Goal: Information Seeking & Learning: Learn about a topic

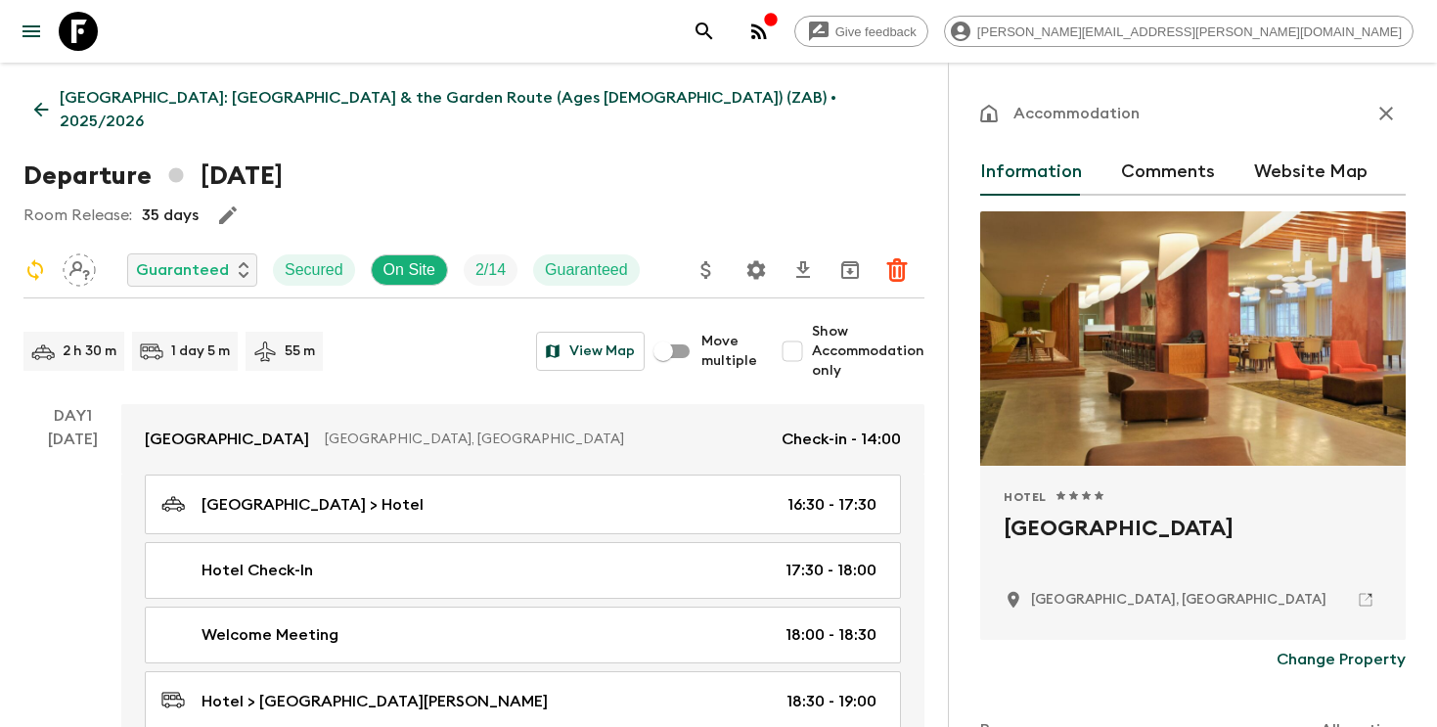
scroll to position [105, 0]
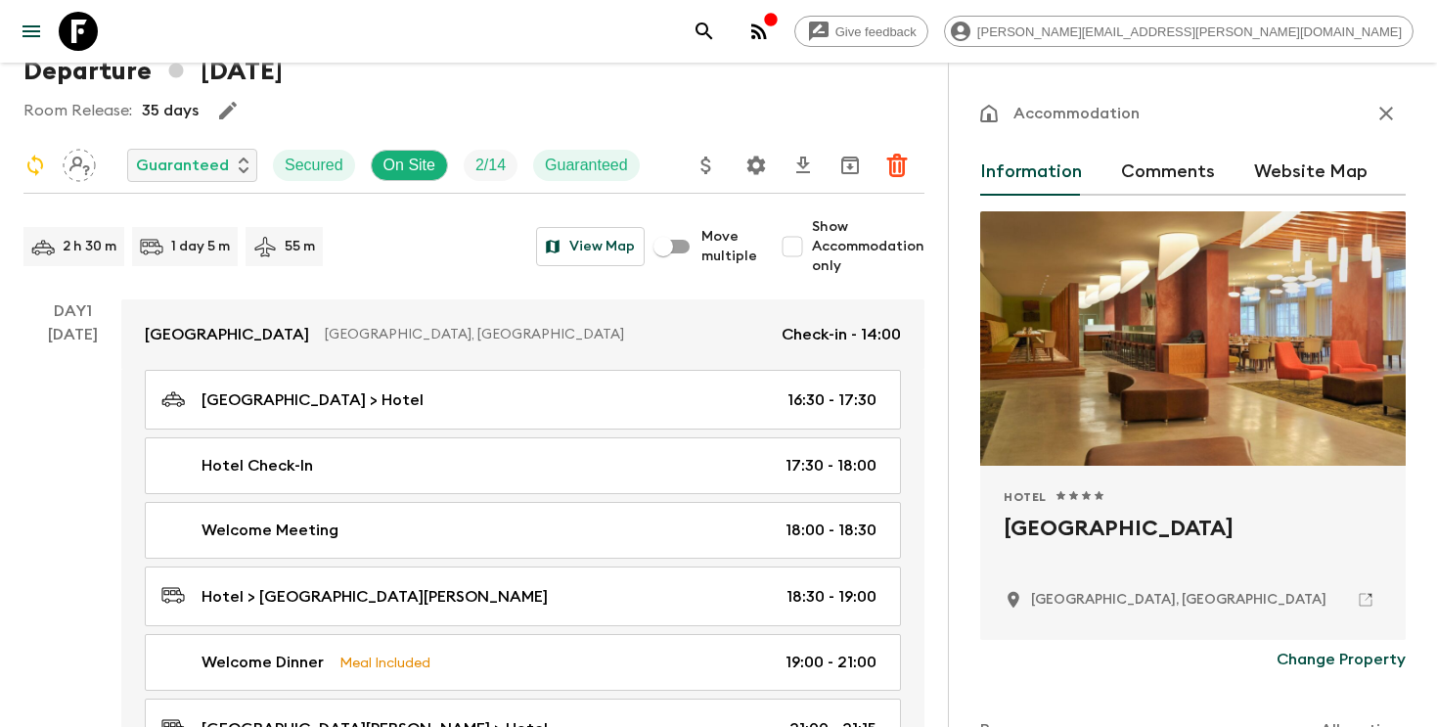
click at [716, 28] on icon "search adventures" at bounding box center [704, 31] width 23 height 23
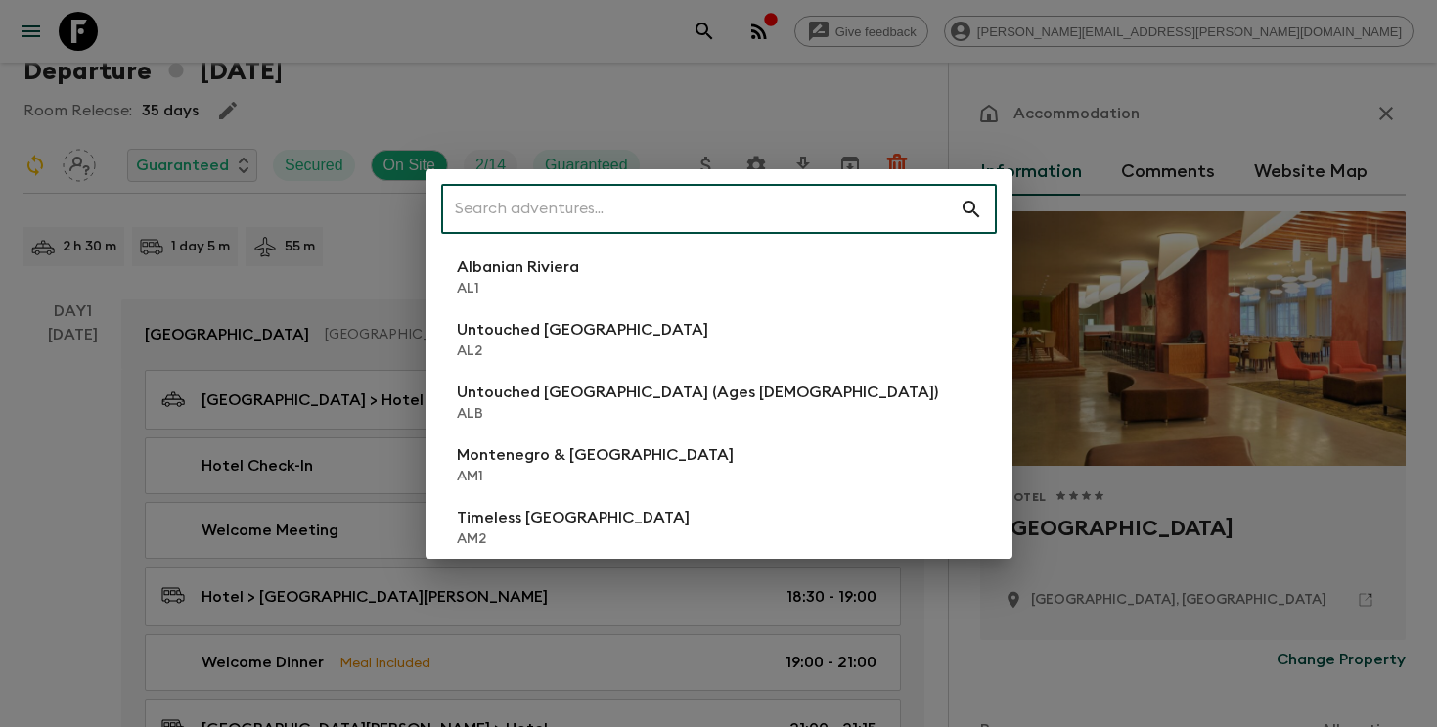
click at [602, 203] on input "text" at bounding box center [700, 209] width 518 height 55
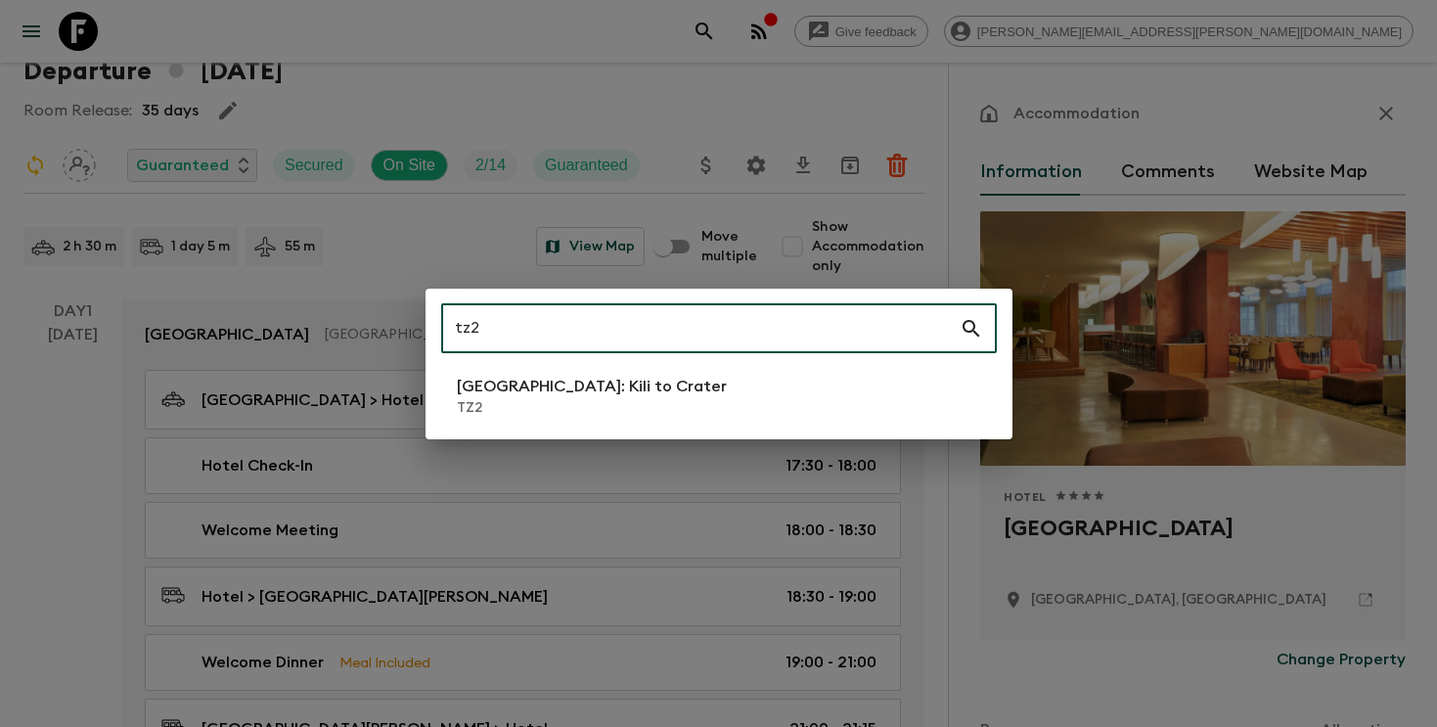
type input "tz2"
click at [515, 400] on p "TZ2" at bounding box center [592, 408] width 270 height 20
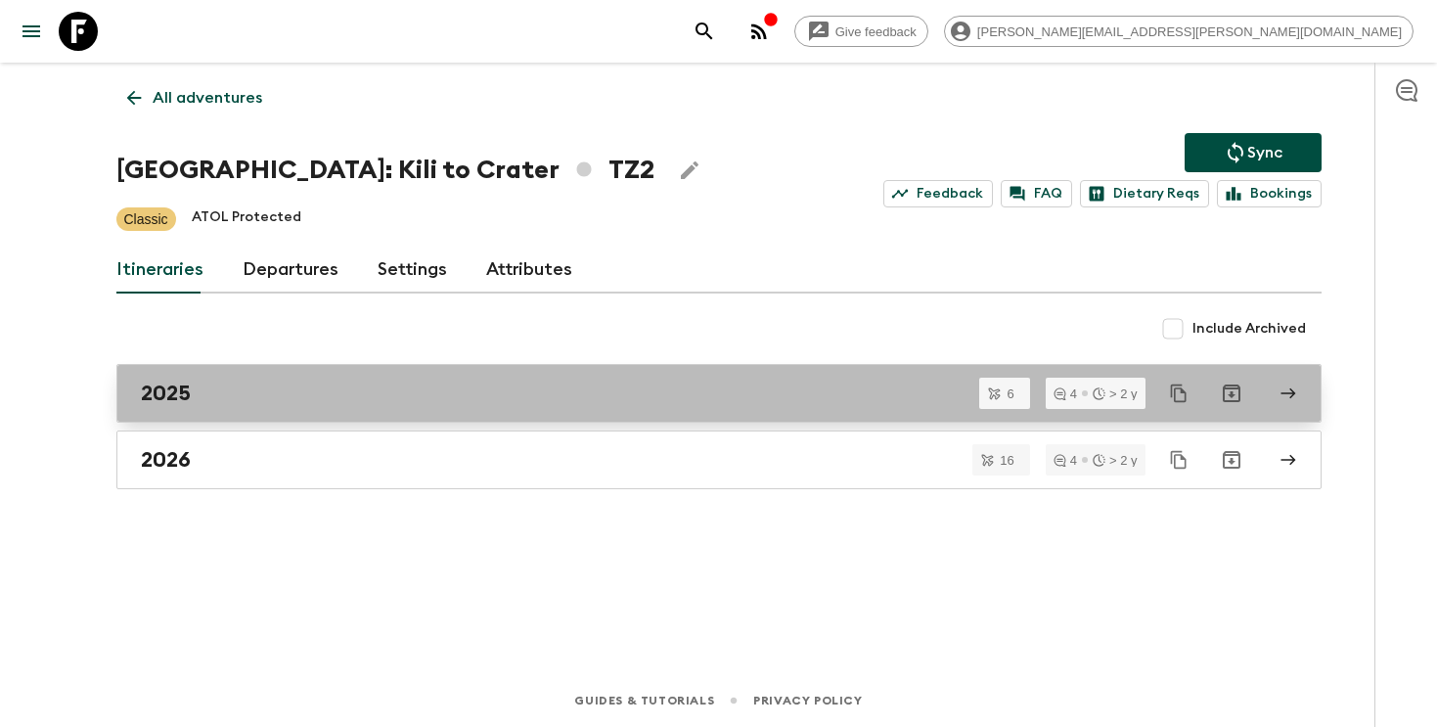
click at [342, 398] on div "2025" at bounding box center [700, 393] width 1119 height 25
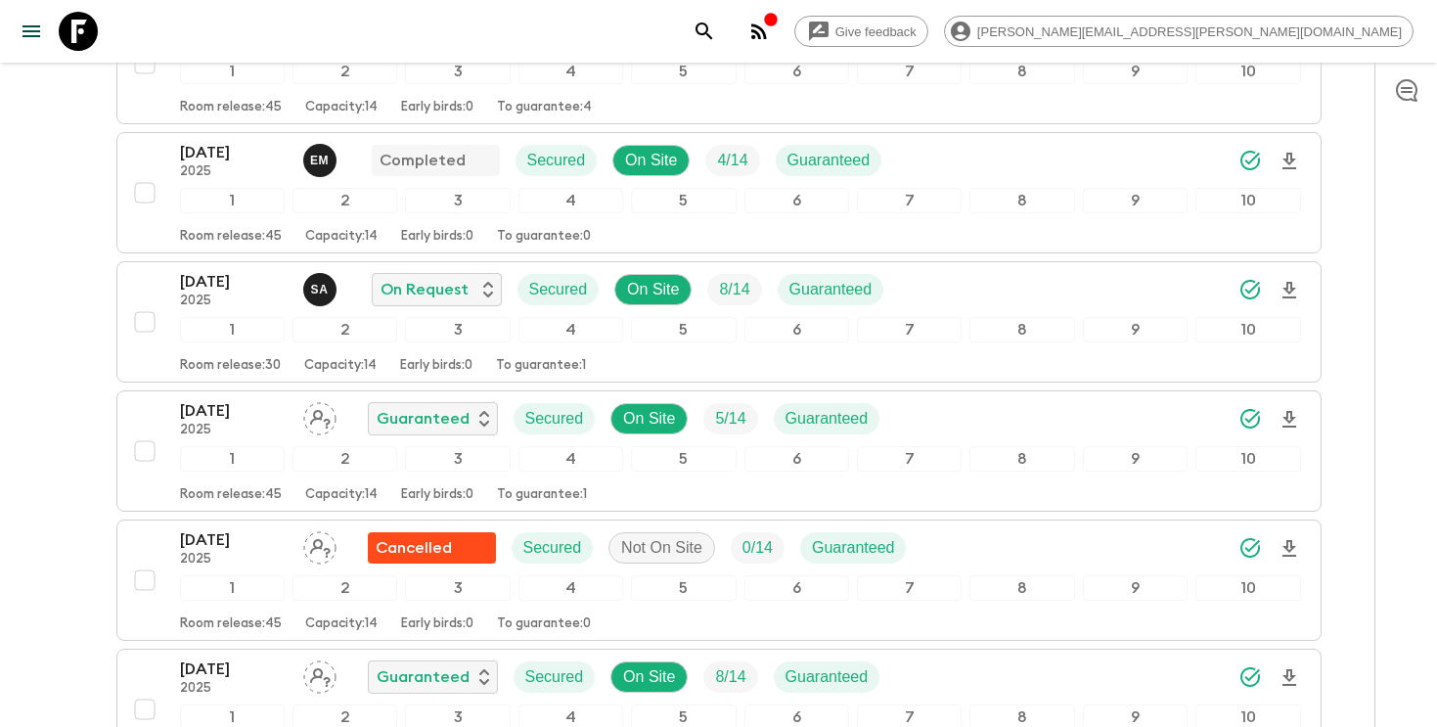
scroll to position [451, 0]
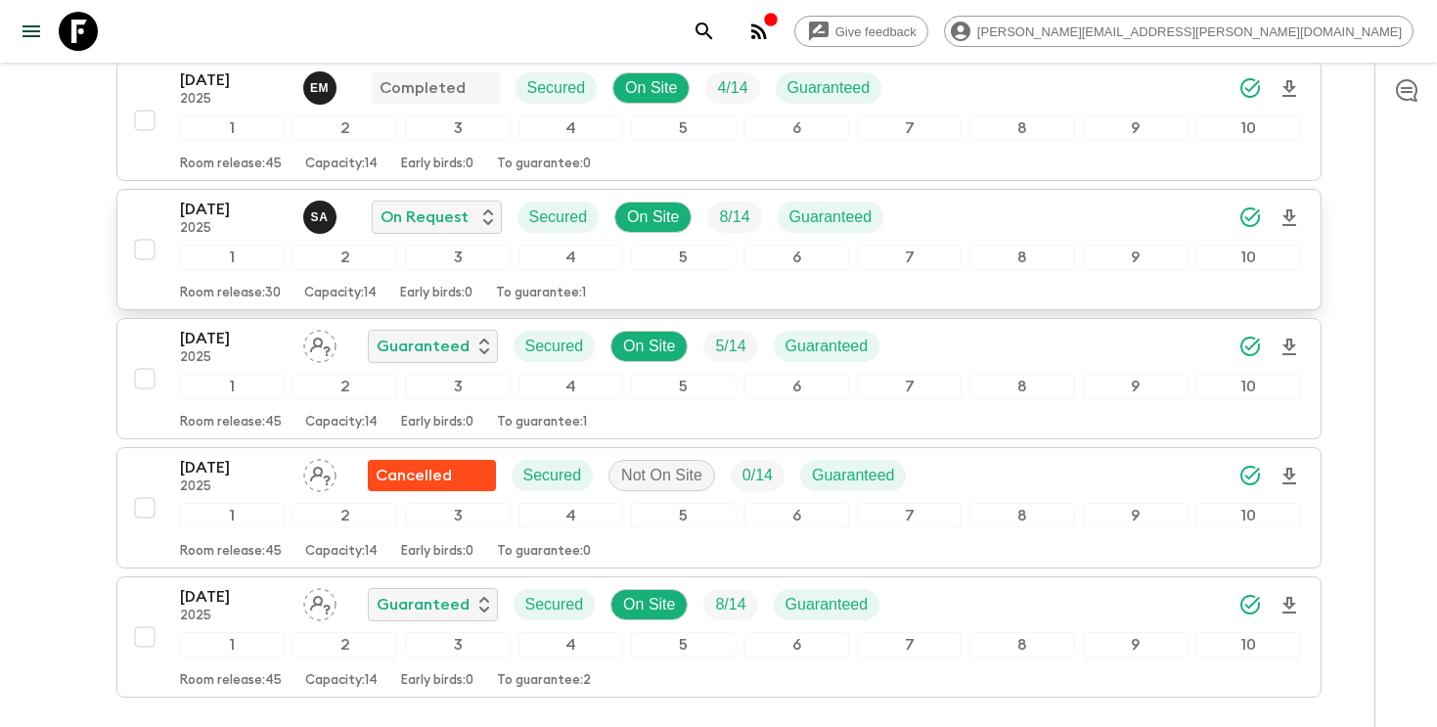
click at [943, 227] on div "25 Oct 2025 2025 S A On Request Secured On Site 8 / 14 Guaranteed" at bounding box center [740, 217] width 1121 height 39
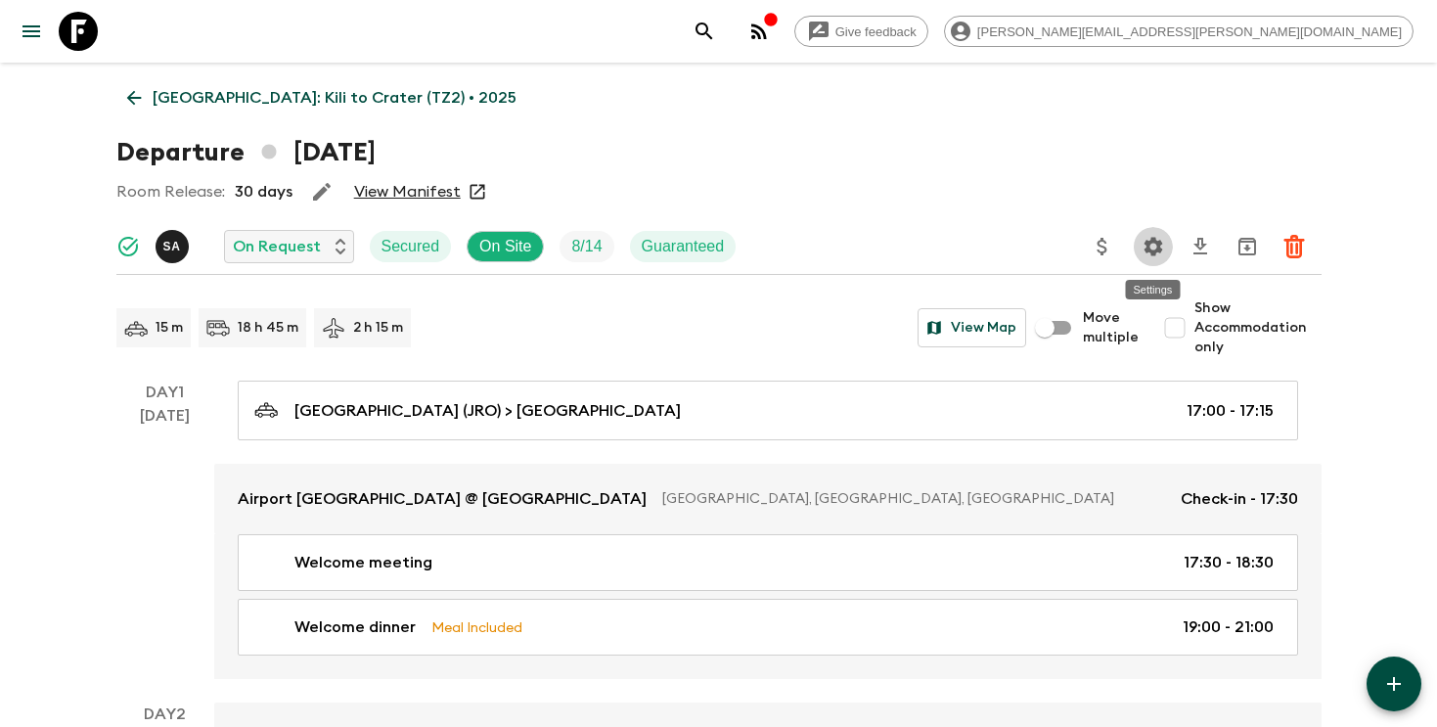
click at [1147, 252] on icon "Settings" at bounding box center [1153, 246] width 23 height 23
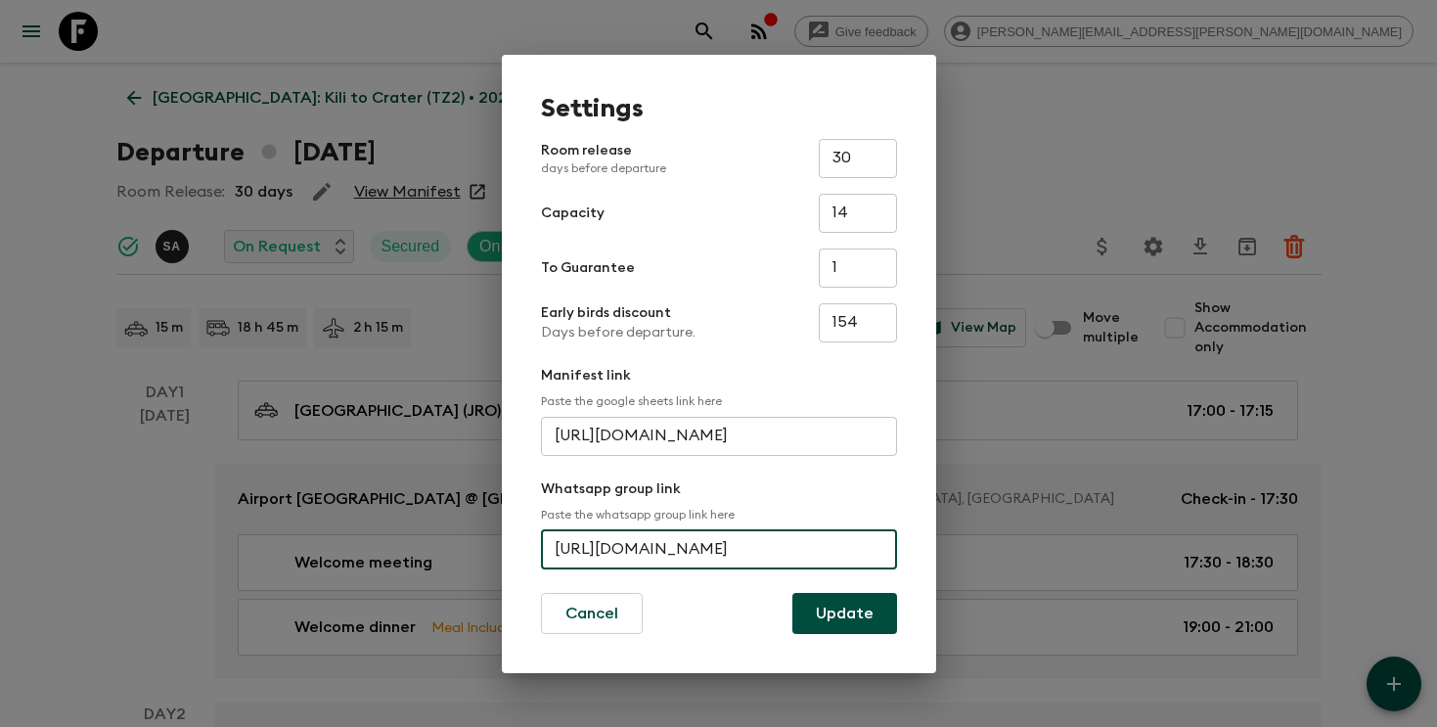
click at [626, 548] on input "https://chat.whatsapp.com/invite/KAkghcpYUoZLfi5TeEEtVc" at bounding box center [719, 549] width 356 height 39
click at [1057, 187] on div "Settings Room release days before departure 30 ​ Capacity 14 ​ To Guarantee 1 ​…" at bounding box center [718, 363] width 1437 height 727
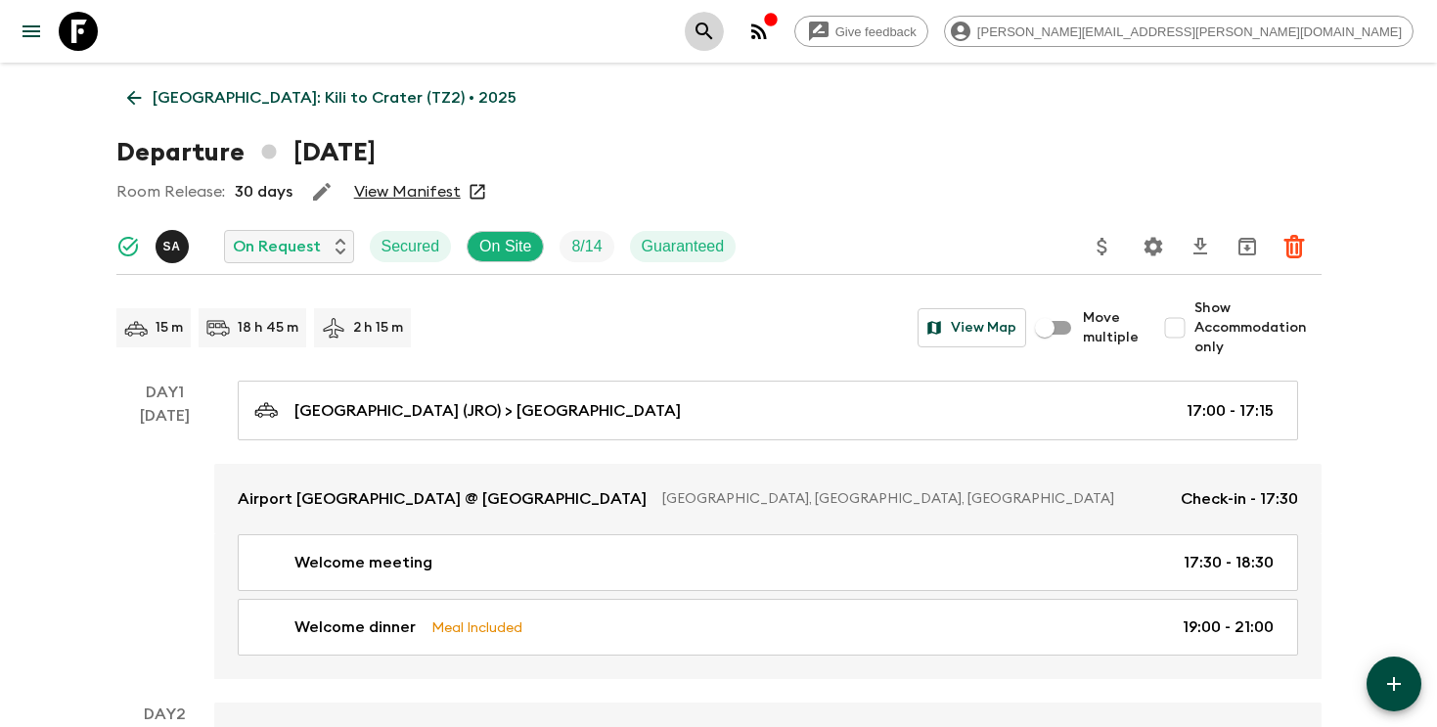
click at [716, 38] on icon "search adventures" at bounding box center [704, 31] width 23 height 23
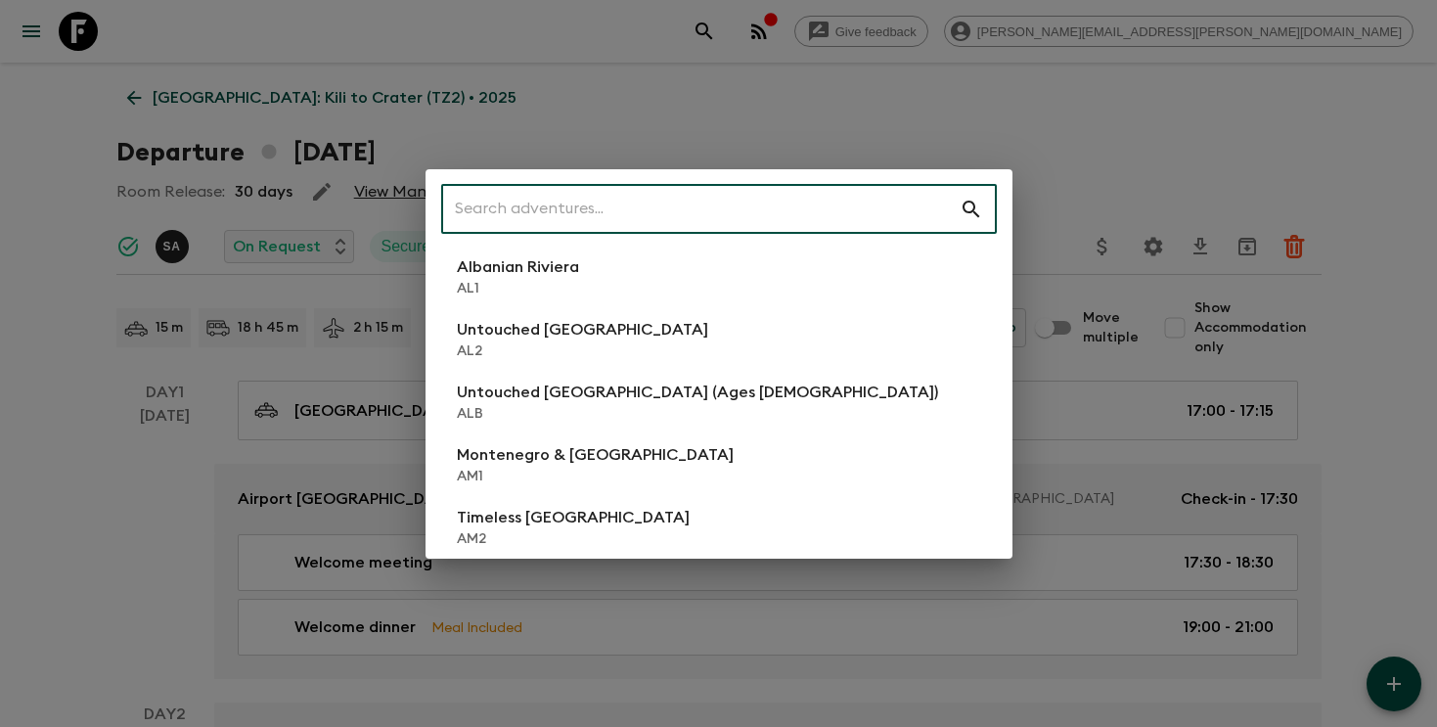
click at [821, 219] on input "text" at bounding box center [700, 209] width 518 height 55
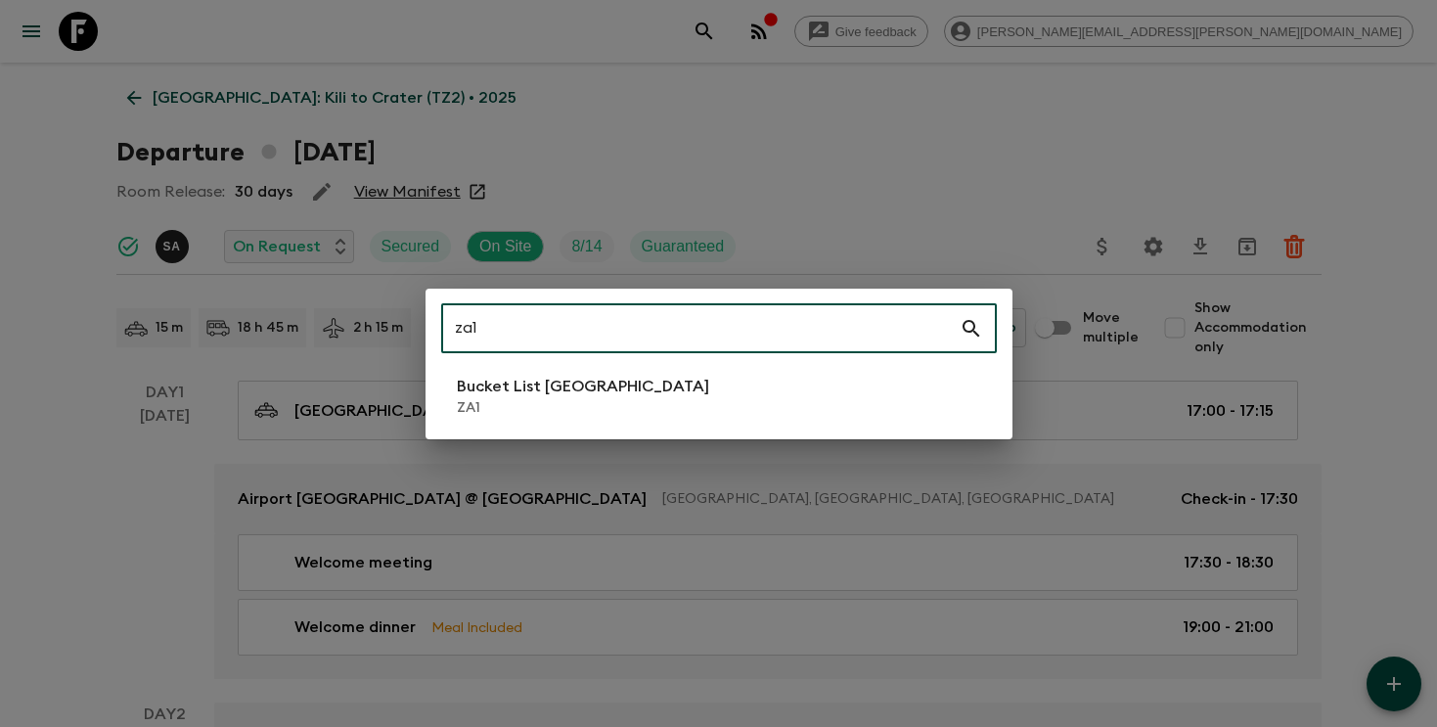
type input "za1"
click at [688, 388] on li "Bucket List [GEOGRAPHIC_DATA] ZA1" at bounding box center [719, 396] width 556 height 55
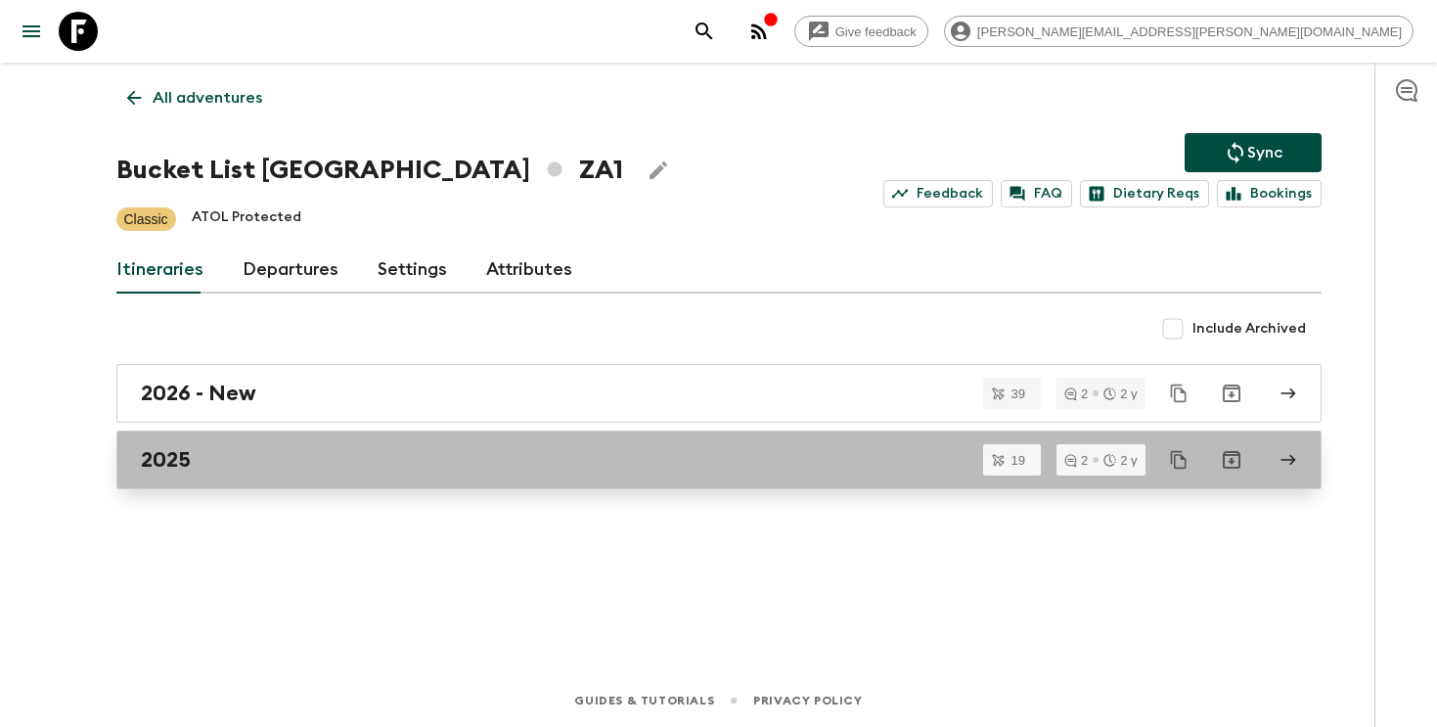
click at [515, 475] on link "2025" at bounding box center [718, 459] width 1205 height 59
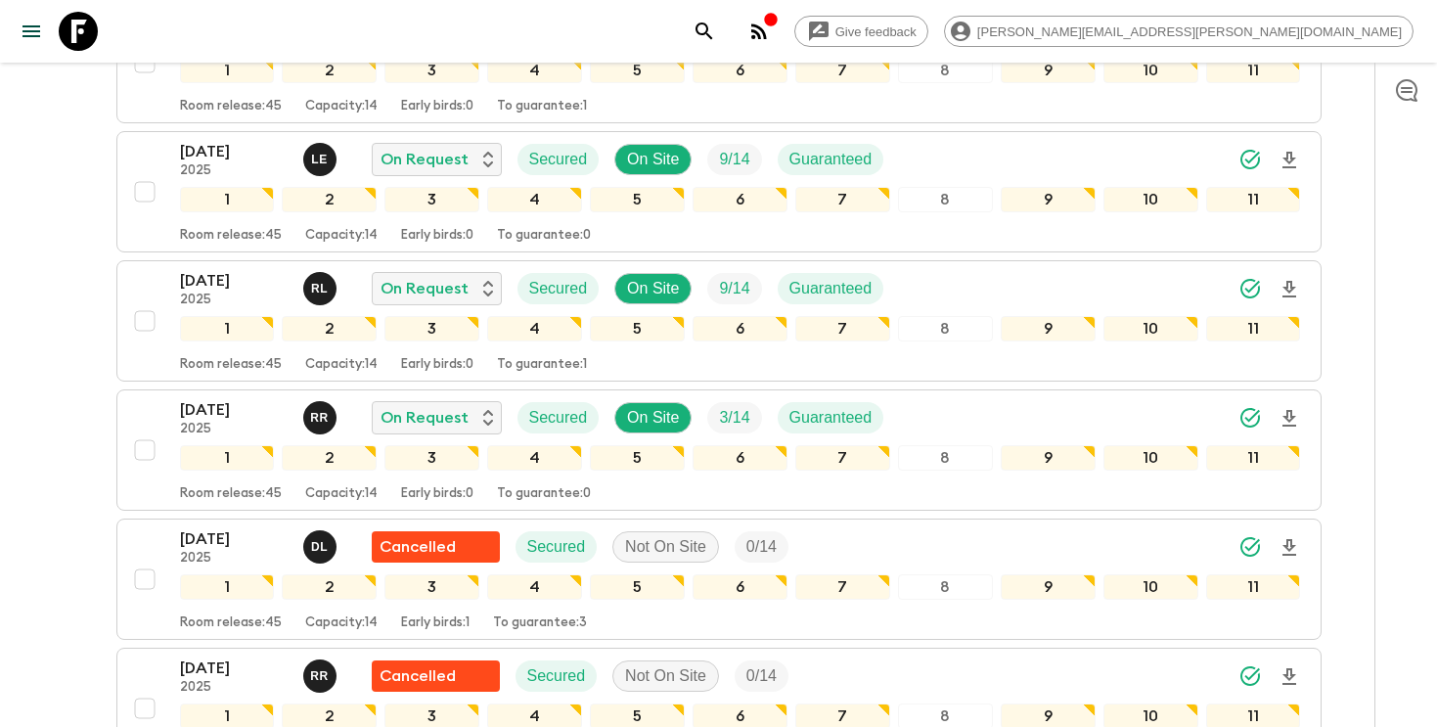
scroll to position [528, 0]
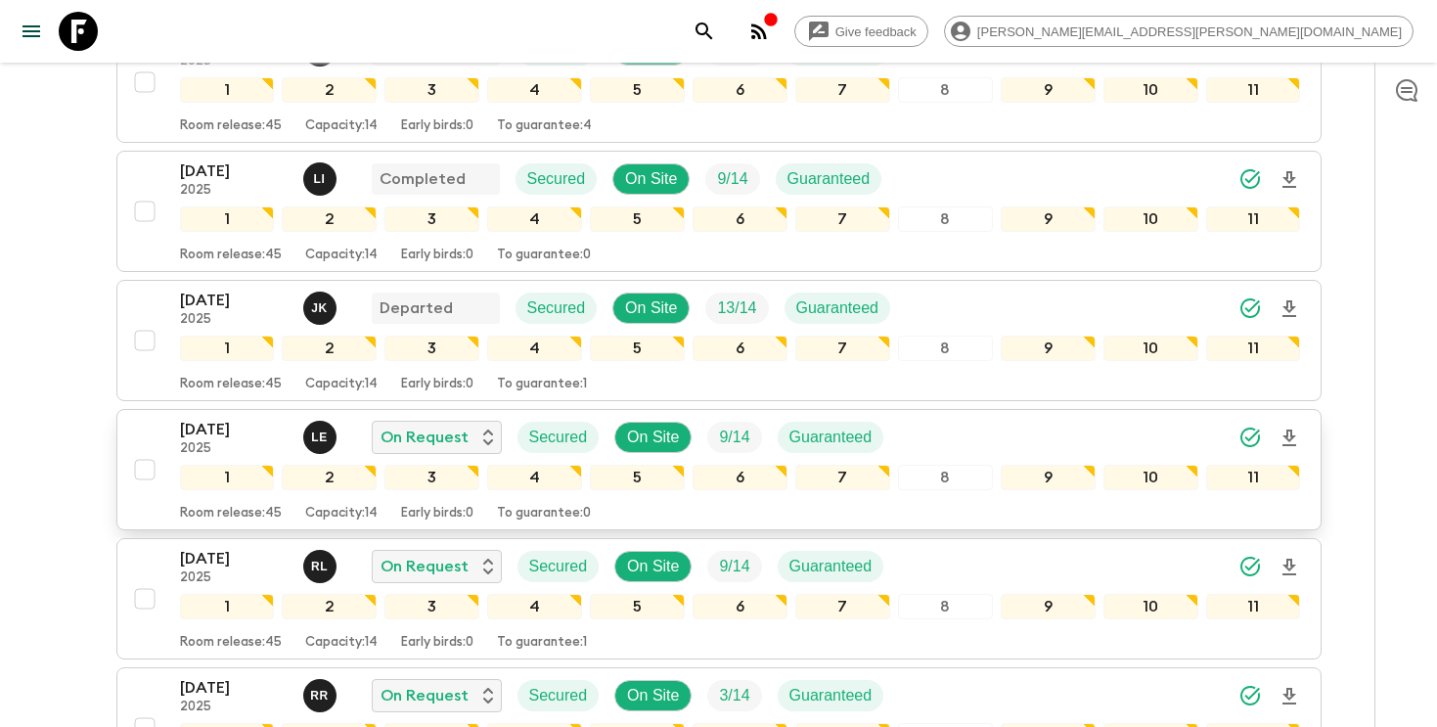
click at [1294, 426] on icon "Download Onboarding" at bounding box center [1288, 437] width 23 height 23
click at [966, 418] on div "[DATE] 2025 L E On Request Secured On Site 9 / 14 Guaranteed" at bounding box center [740, 437] width 1121 height 39
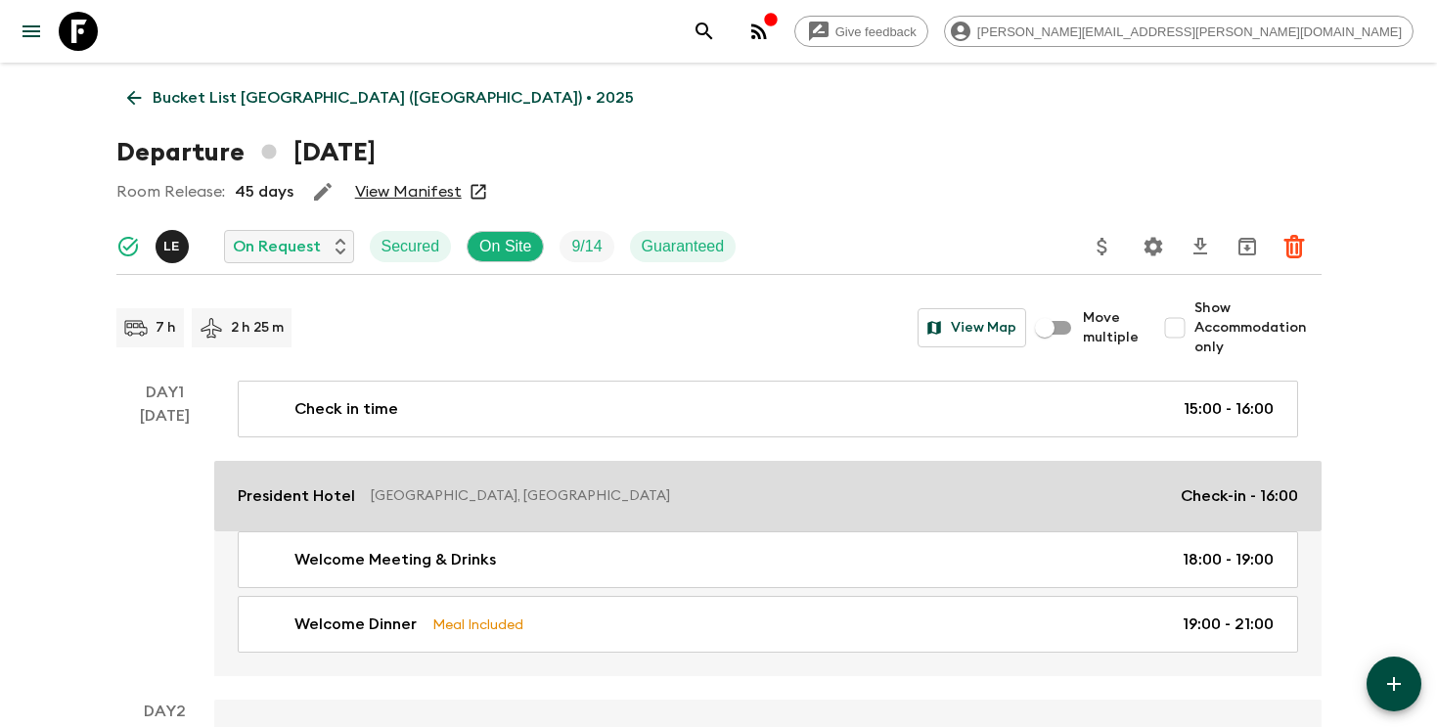
click at [449, 480] on link "[GEOGRAPHIC_DATA], [GEOGRAPHIC_DATA] Check-in - 16:00" at bounding box center [767, 496] width 1107 height 70
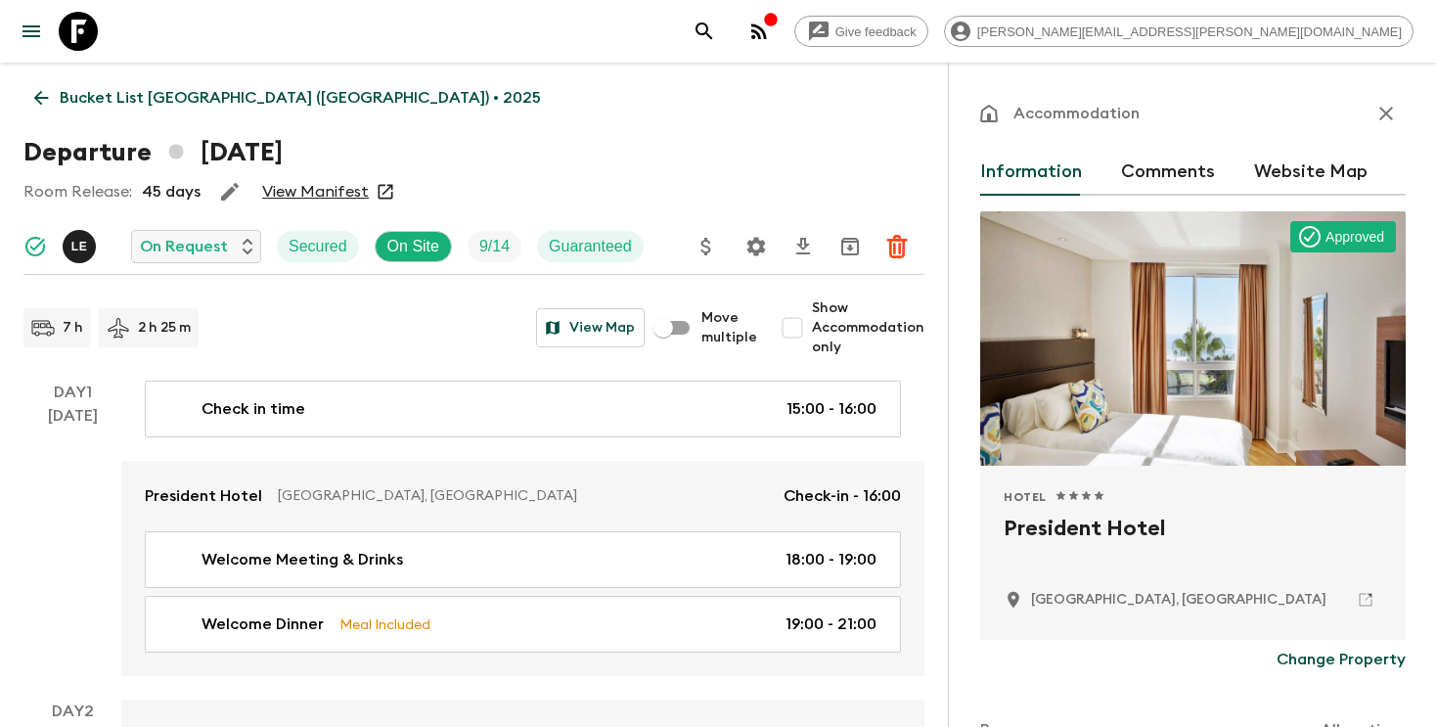
click at [1052, 523] on h2 "President Hotel" at bounding box center [1193, 544] width 379 height 63
copy div "President Hotel"
